Goal: Transaction & Acquisition: Purchase product/service

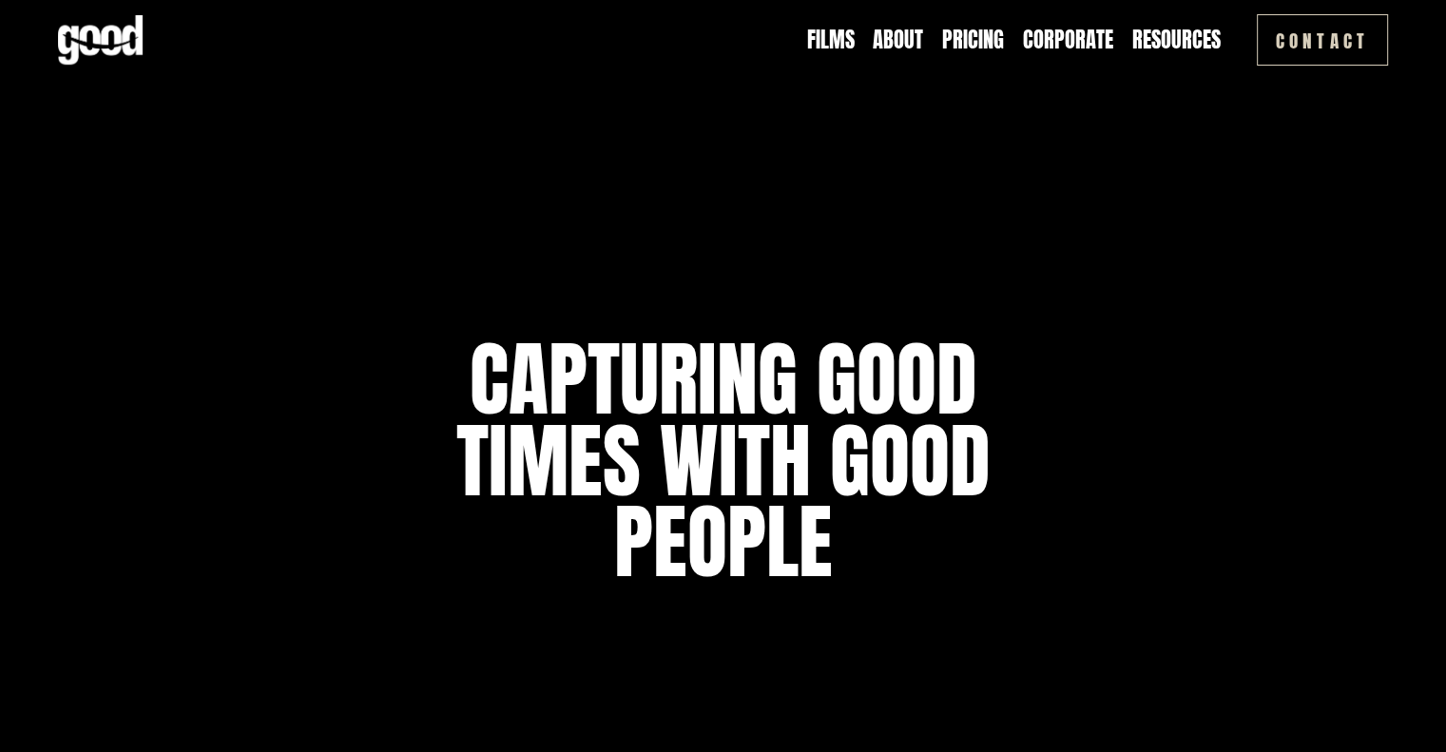
click at [962, 44] on link "Pricing" at bounding box center [973, 40] width 62 height 29
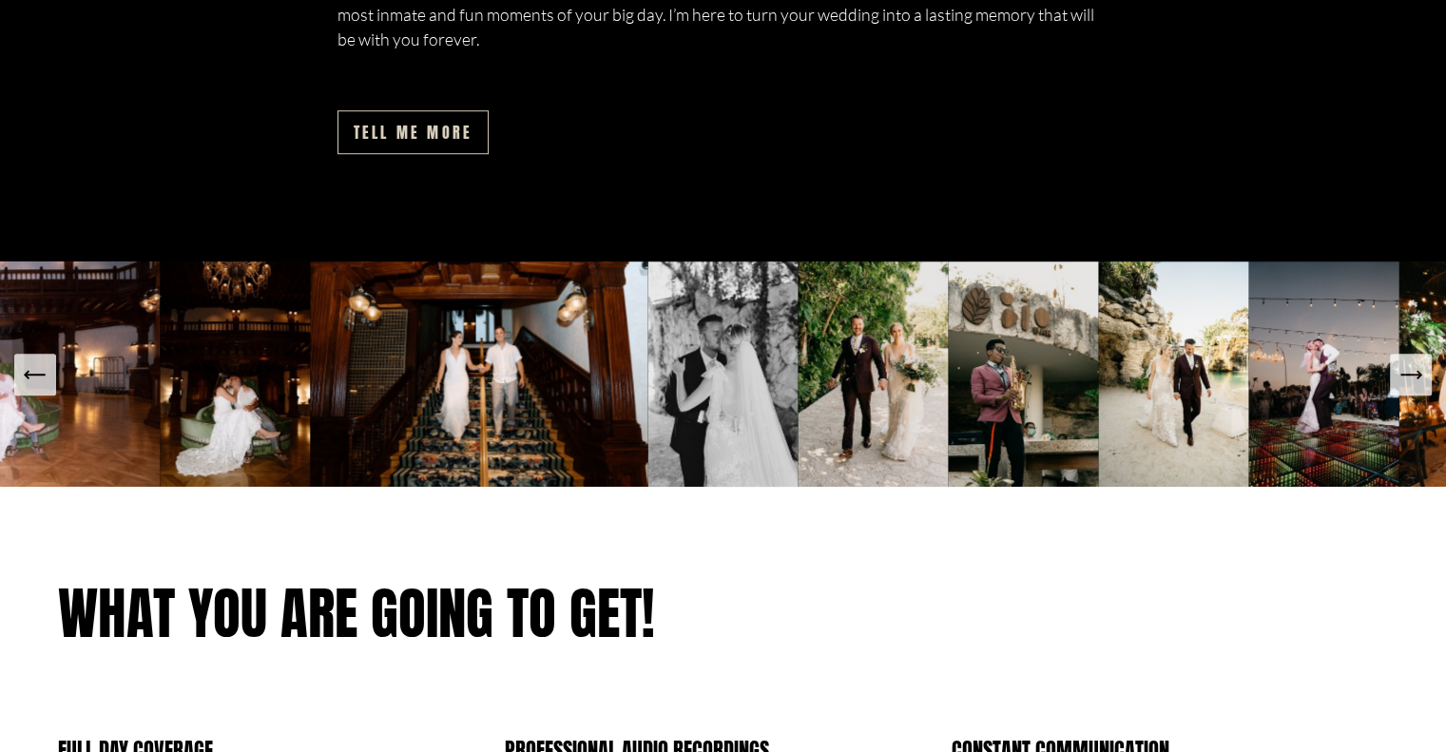
scroll to position [2092, 0]
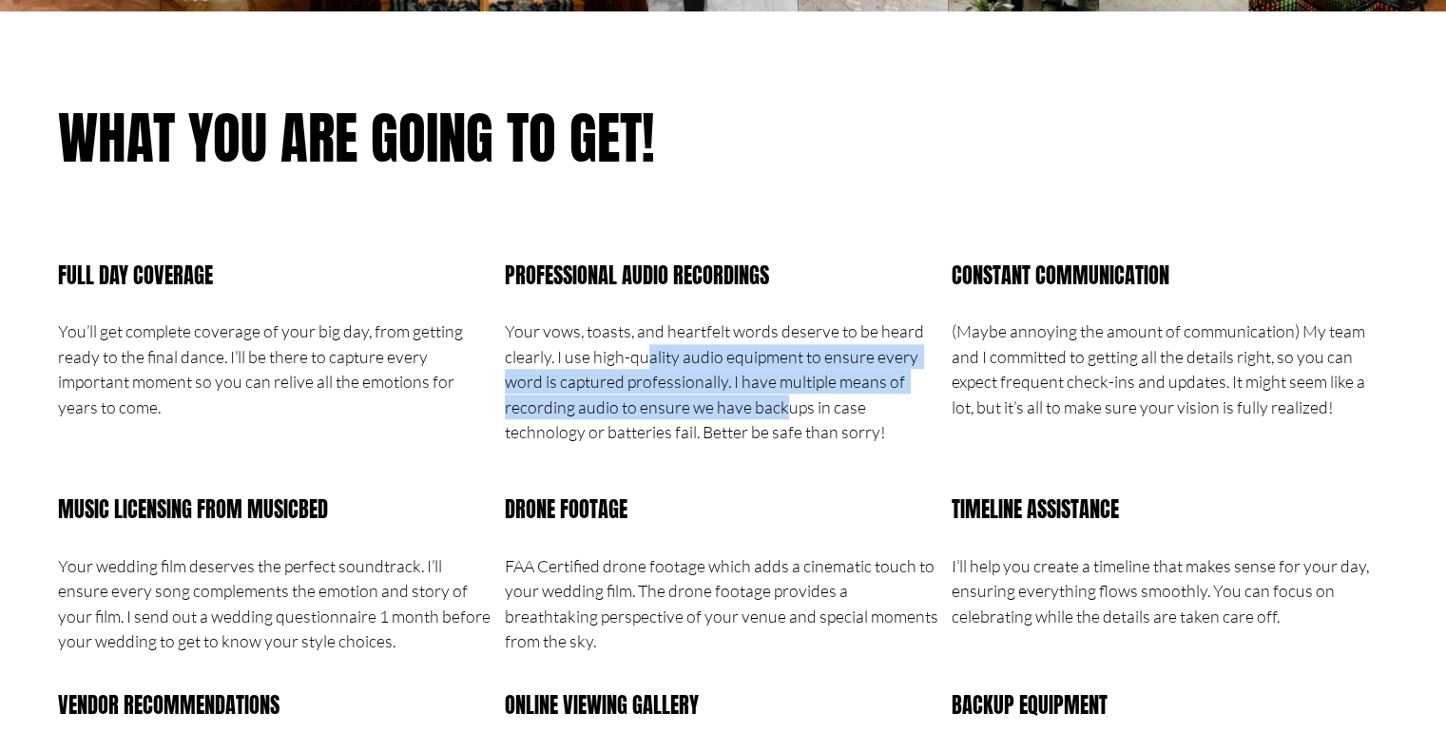
click at [786, 410] on p "Your vows, toasts, and heartfelt words deserve to be heard clearly. I use high-…" at bounding box center [723, 382] width 436 height 126
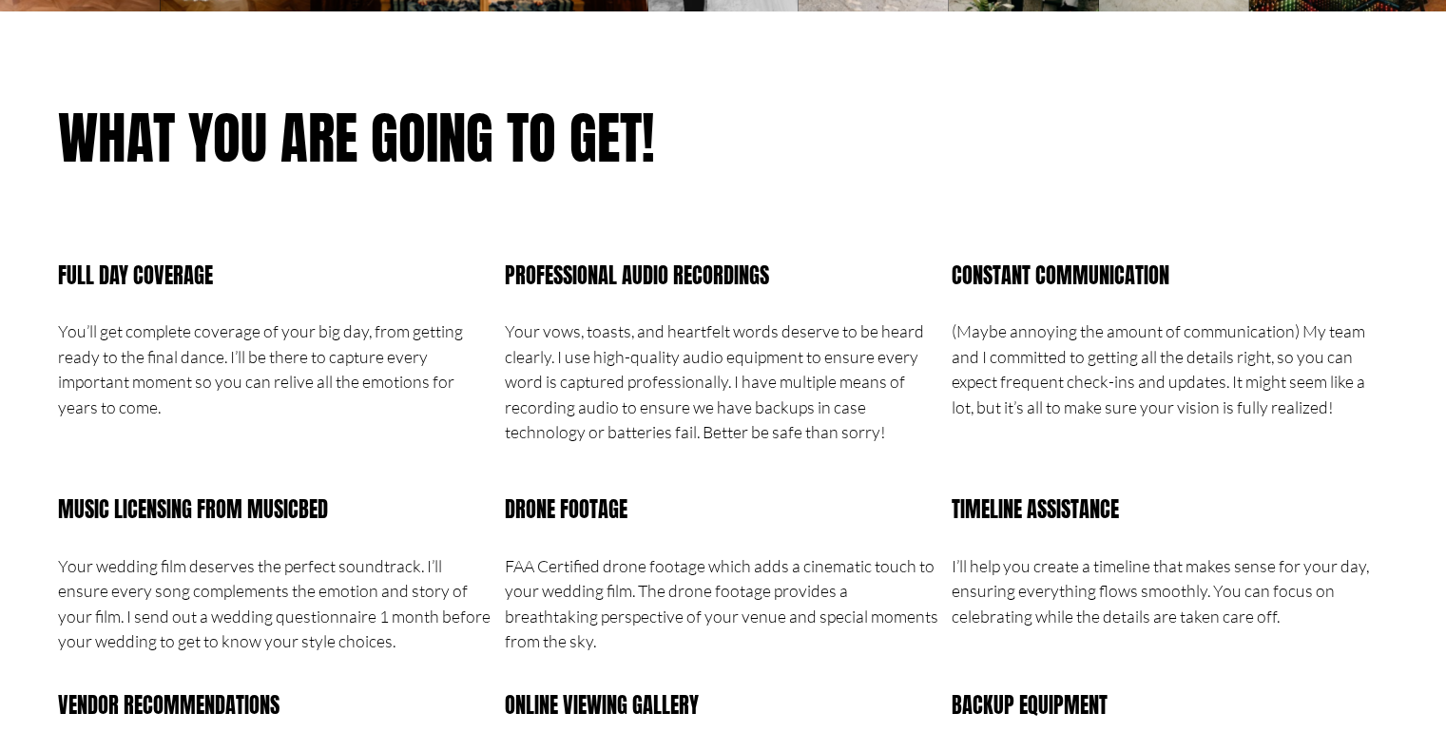
click at [838, 411] on p "Your vows, toasts, and heartfelt words deserve to be heard clearly. I use high-…" at bounding box center [723, 382] width 436 height 126
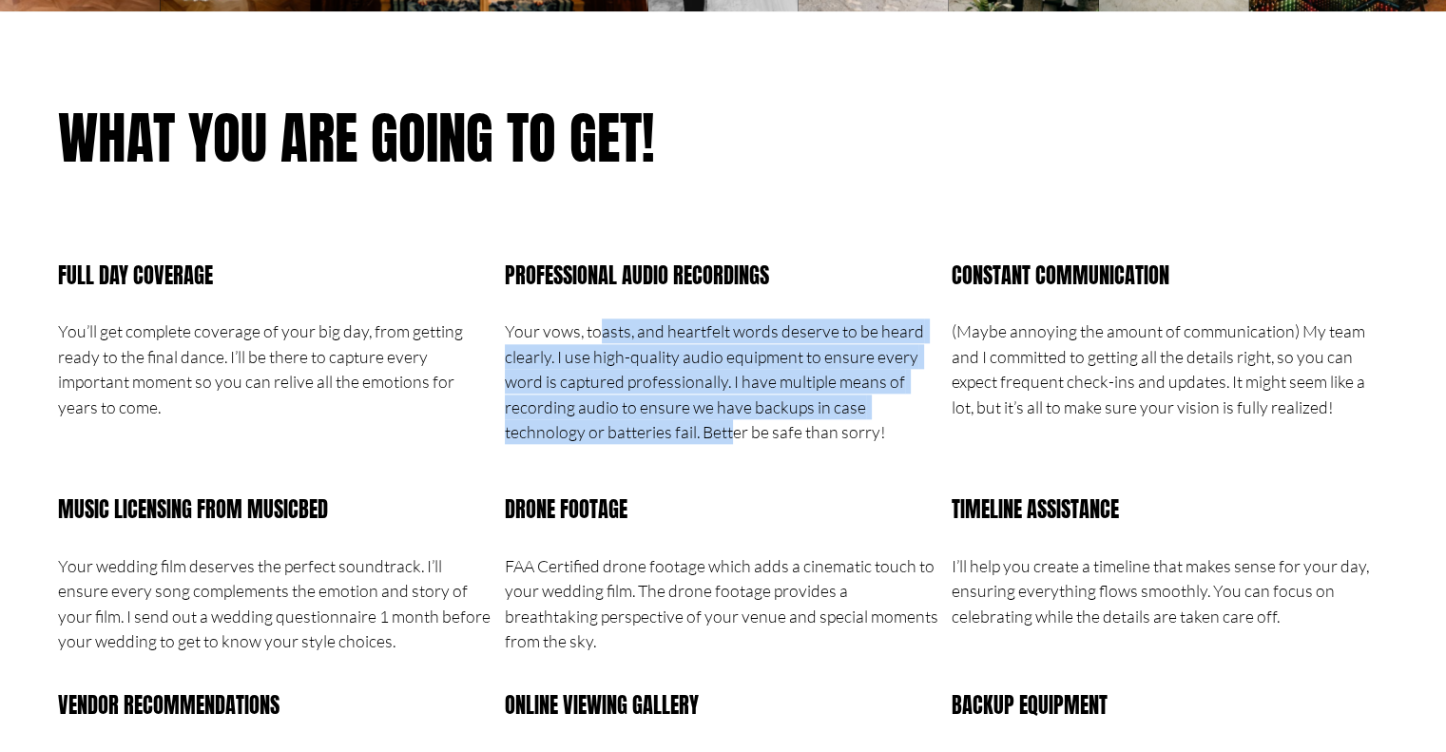
drag, startPoint x: 601, startPoint y: 345, endPoint x: 734, endPoint y: 436, distance: 161.4
click at [734, 436] on p "Your vows, toasts, and heartfelt words deserve to be heard clearly. I use high-…" at bounding box center [723, 382] width 436 height 126
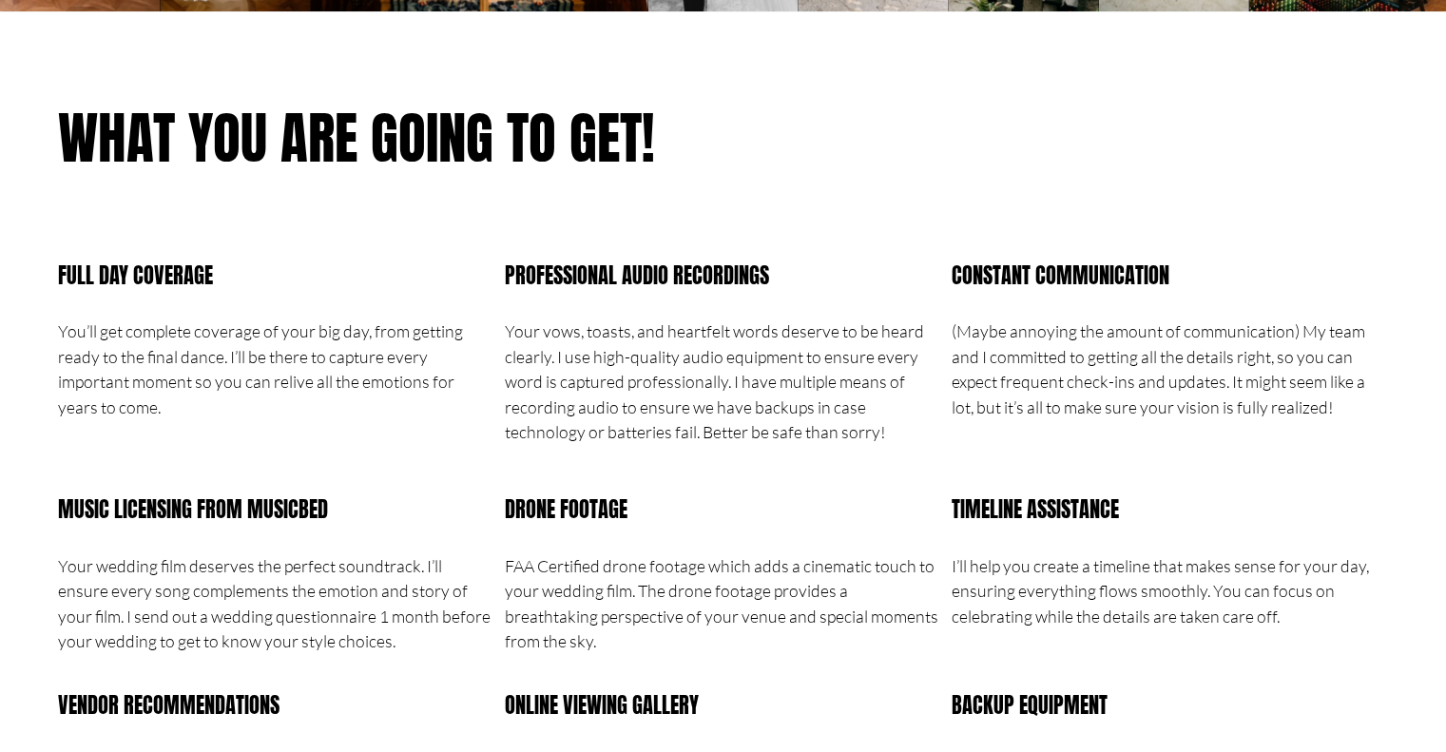
click at [810, 436] on p "Your vows, toasts, and heartfelt words deserve to be heard clearly. I use high-…" at bounding box center [723, 382] width 436 height 126
